Goal: Task Accomplishment & Management: Use online tool/utility

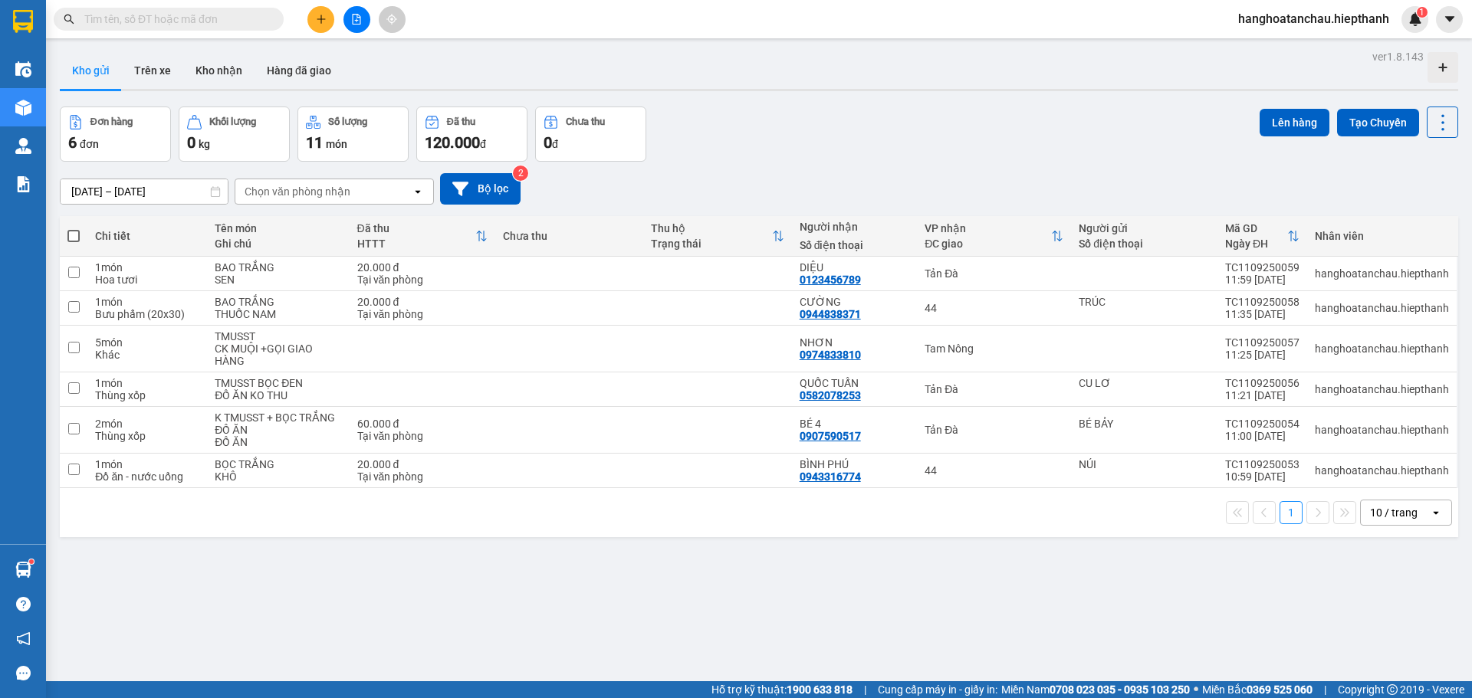
click at [171, 20] on input "text" at bounding box center [174, 19] width 181 height 17
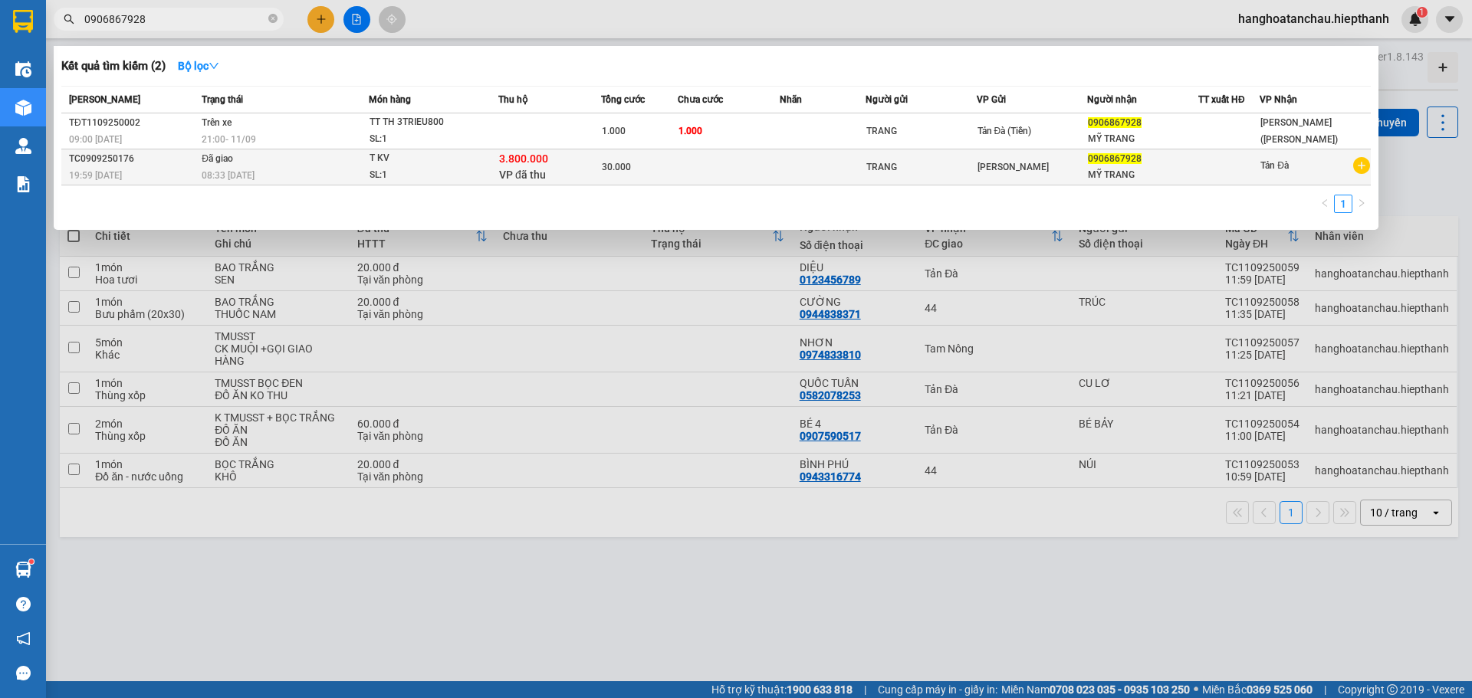
type input "0906867928"
click at [727, 168] on td at bounding box center [729, 167] width 103 height 36
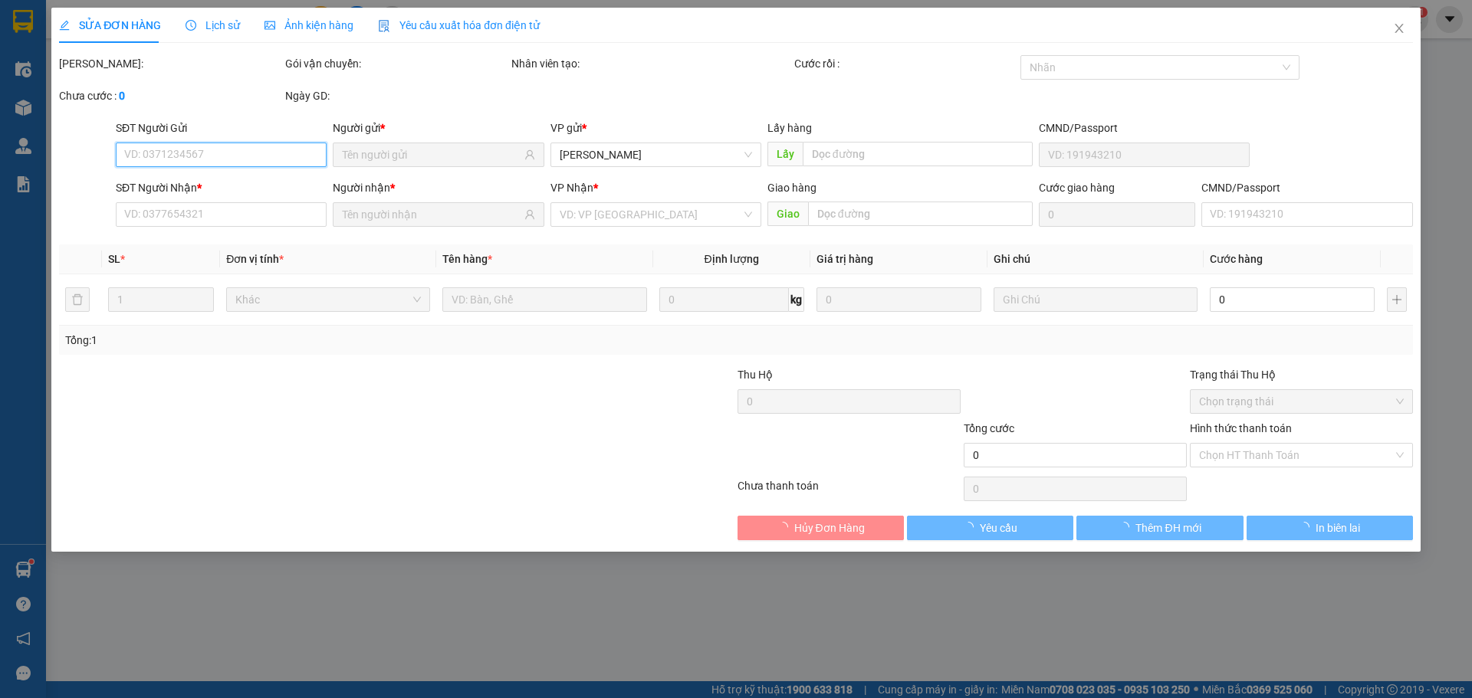
type input "0906867928"
type input "3.800.000"
type input "30.000"
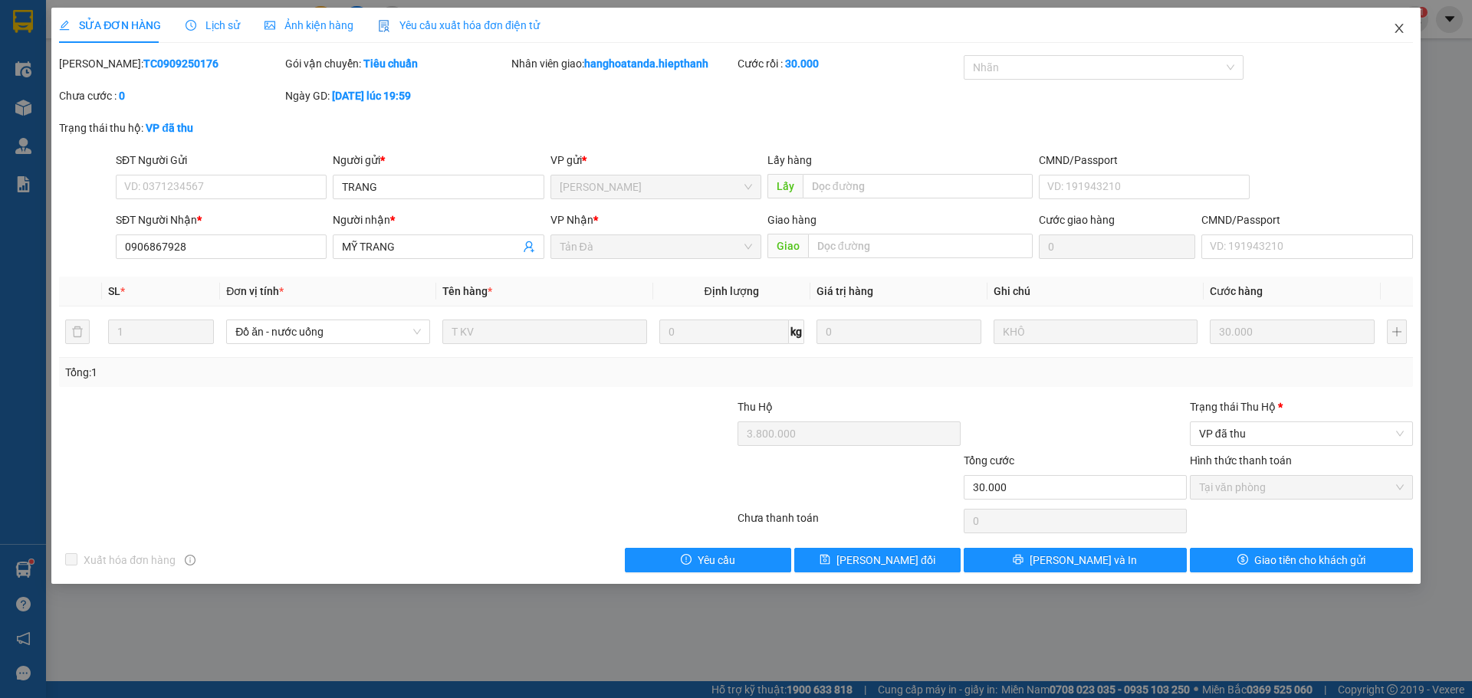
click at [1400, 25] on icon "close" at bounding box center [1399, 28] width 12 height 12
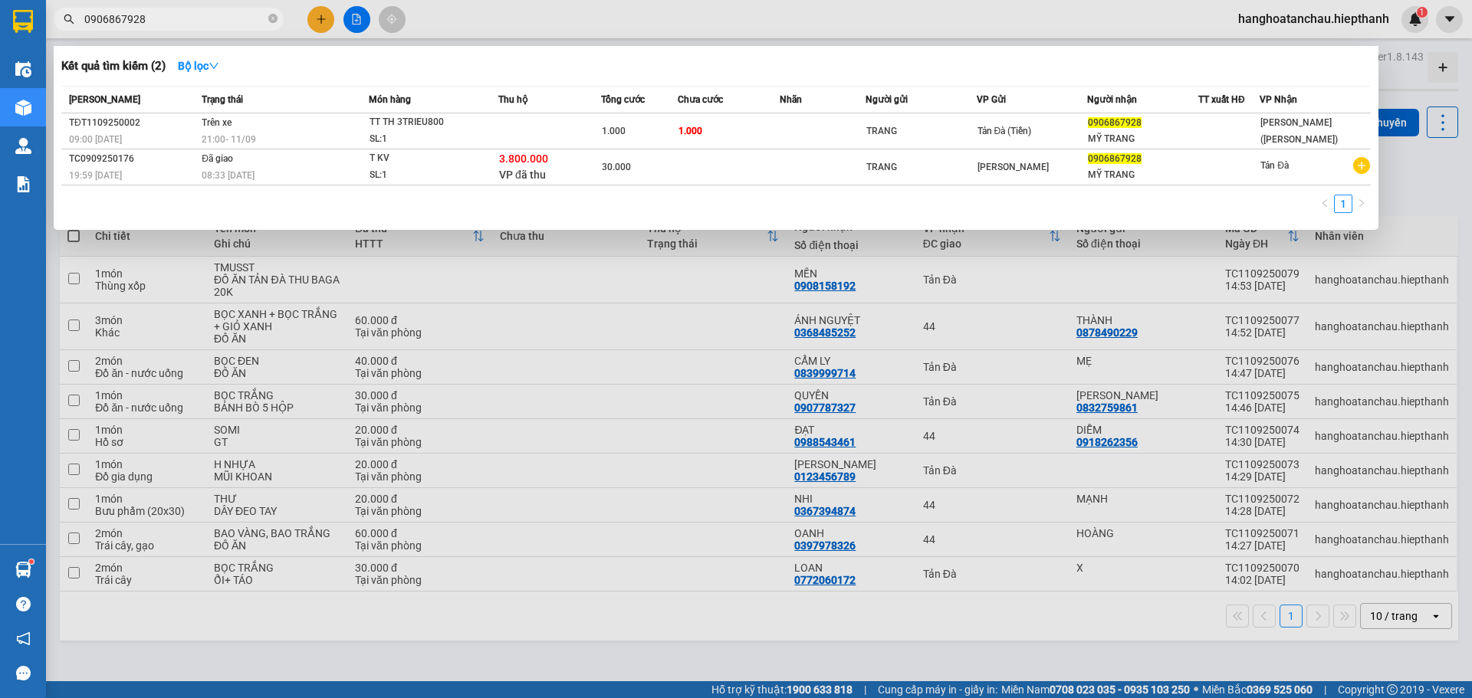
click at [223, 17] on input "0906867928" at bounding box center [174, 19] width 181 height 17
